Goal: Task Accomplishment & Management: Manage account settings

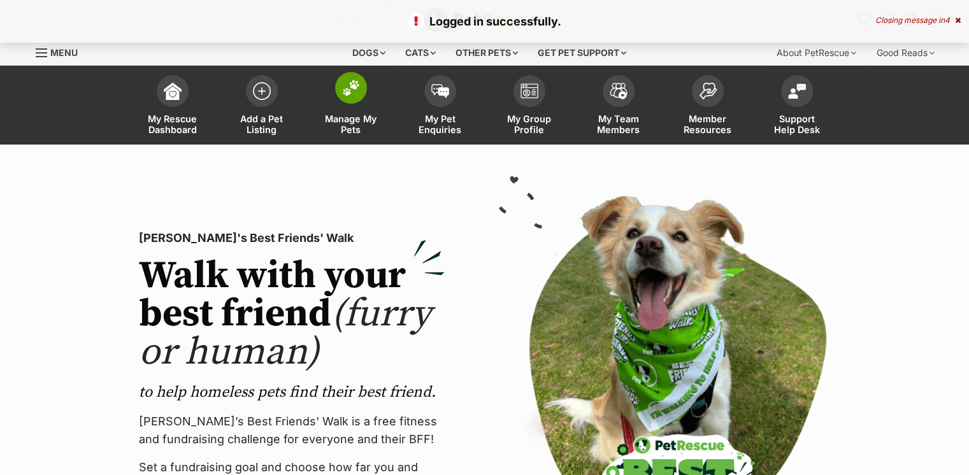
click at [343, 89] on img at bounding box center [351, 88] width 18 height 17
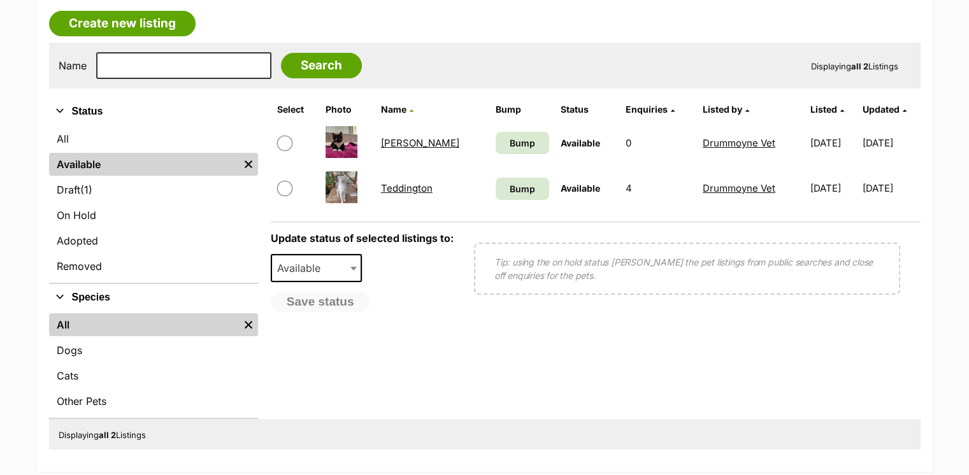
scroll to position [191, 0]
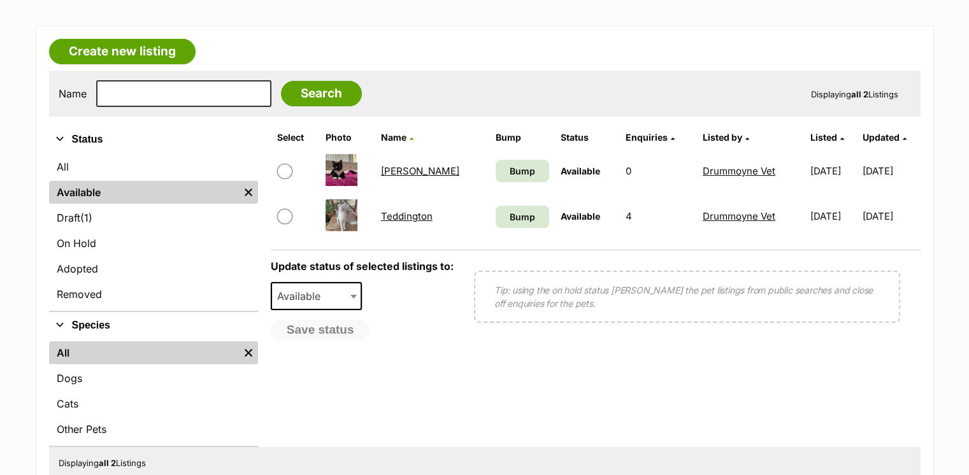
click at [626, 143] on span "Enquiries" at bounding box center [647, 137] width 42 height 11
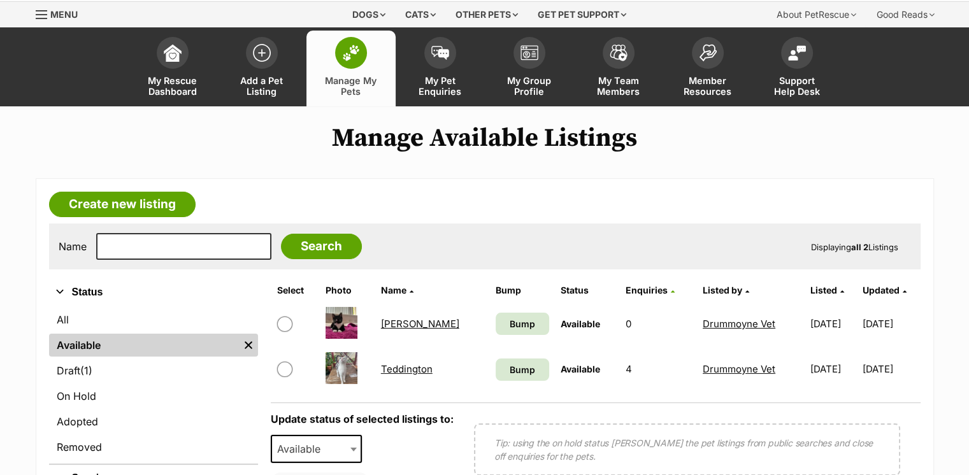
scroll to position [64, 0]
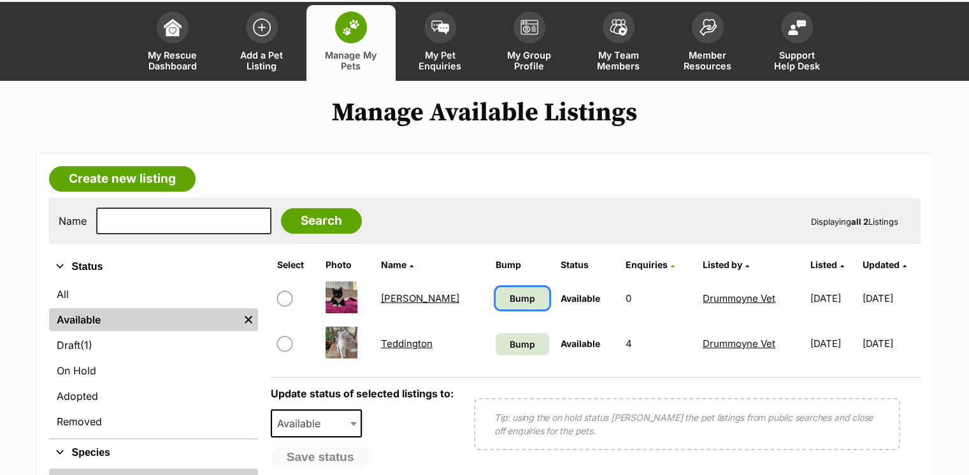
click at [510, 305] on span "Bump" at bounding box center [522, 298] width 25 height 13
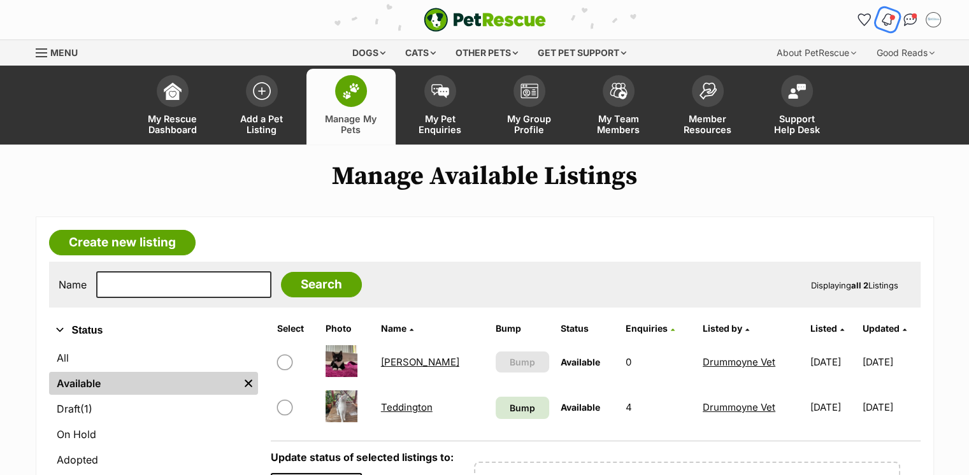
click at [887, 24] on img "Notifications" at bounding box center [887, 19] width 14 height 15
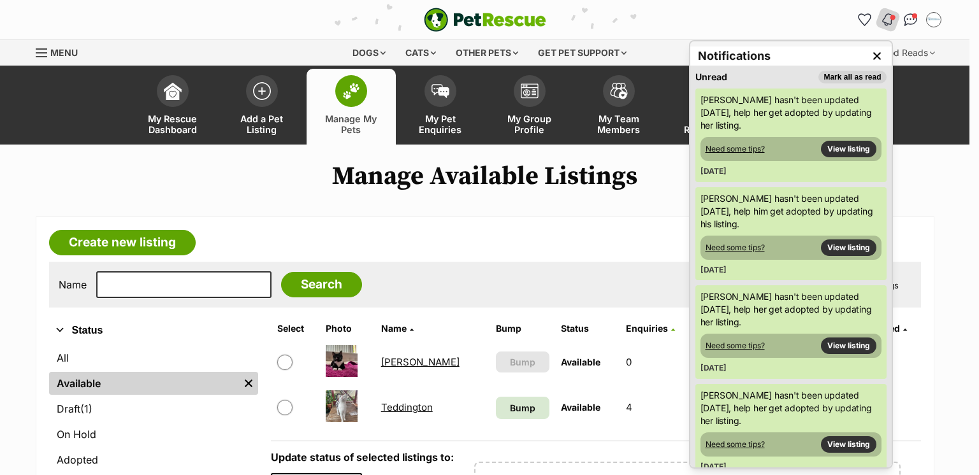
click at [776, 15] on div "Notifications Unread Mark all as read Felicity hasn't been updated in two month…" at bounding box center [791, 20] width 306 height 20
